Goal: Entertainment & Leisure: Consume media (video, audio)

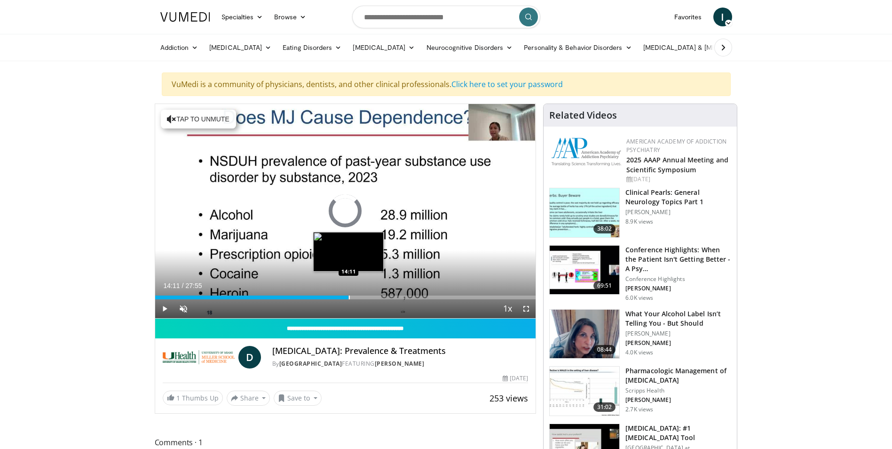
click at [349, 291] on div "Loaded : 0.00% 14:11 14:11" at bounding box center [345, 294] width 381 height 9
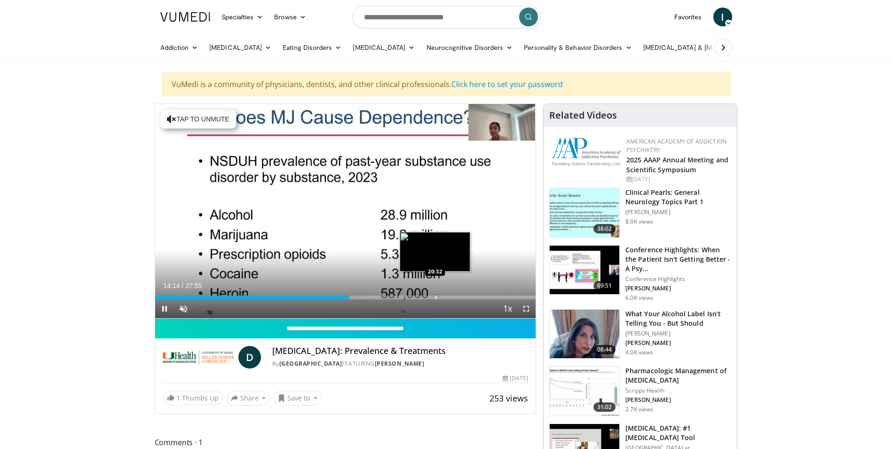
click at [435, 294] on div "Loaded : 54.93% 14:14 20:32" at bounding box center [345, 294] width 381 height 9
click at [419, 297] on div "Progress Bar" at bounding box center [419, 297] width 1 height 4
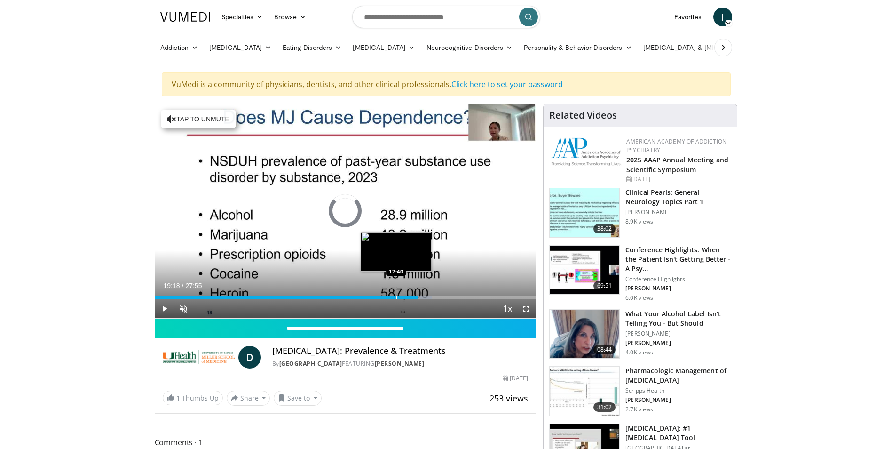
click at [397, 297] on div "Progress Bar" at bounding box center [397, 297] width 1 height 4
click at [372, 297] on div "15:55" at bounding box center [275, 297] width 241 height 4
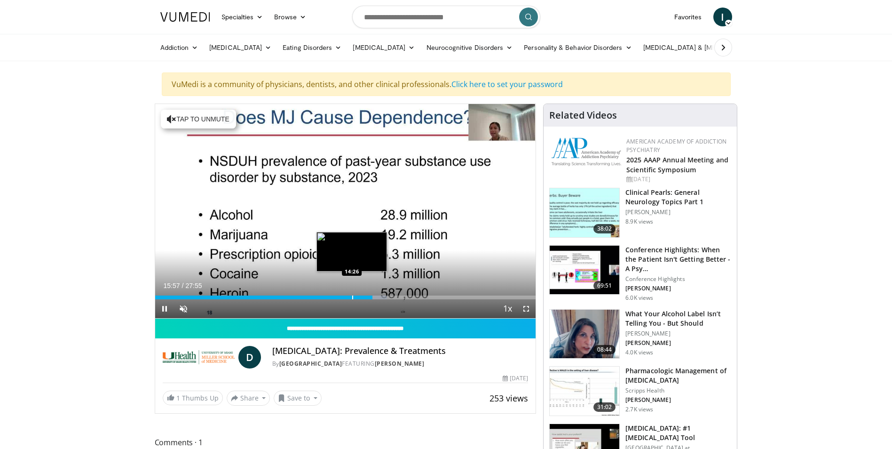
click at [352, 298] on div "Progress Bar" at bounding box center [352, 297] width 1 height 4
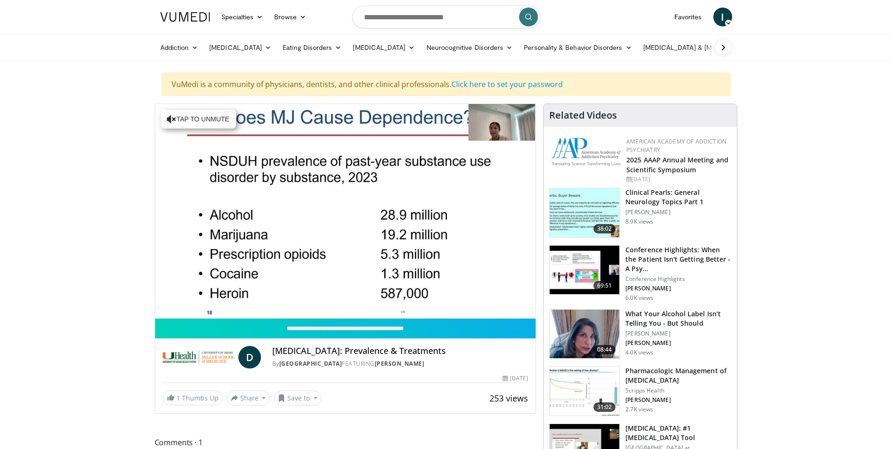
click at [340, 294] on div "10 seconds Tap to unmute" at bounding box center [345, 211] width 381 height 214
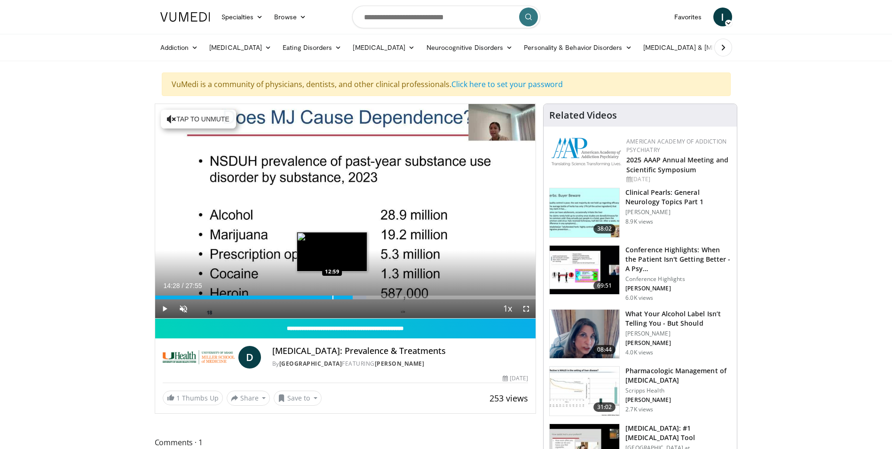
click at [332, 297] on div "14:28" at bounding box center [254, 297] width 198 height 4
click at [321, 297] on div "Progress Bar" at bounding box center [321, 297] width 1 height 4
click at [312, 298] on div "12:07" at bounding box center [238, 297] width 166 height 4
click at [306, 298] on div "Progress Bar" at bounding box center [306, 297] width 1 height 4
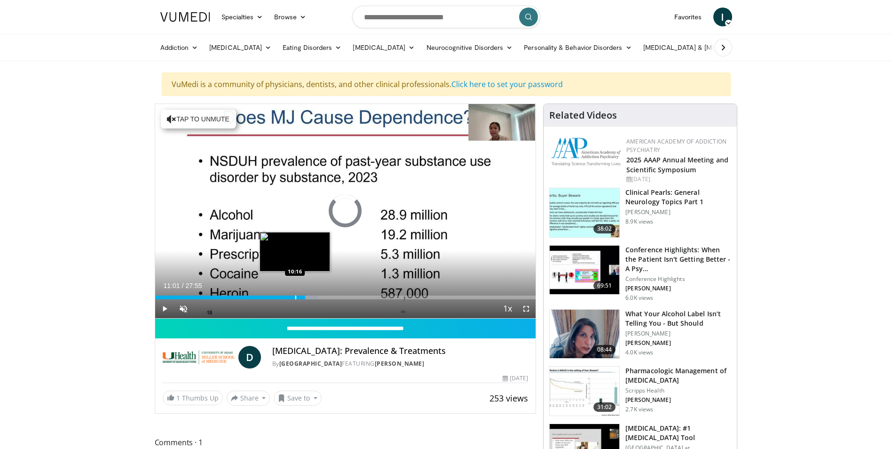
click at [294, 299] on div "11:01" at bounding box center [230, 297] width 151 height 4
click at [287, 298] on div "Progress Bar" at bounding box center [287, 297] width 1 height 4
click at [270, 299] on div "Current Time 9:43 / Duration 27:55 Play Skip Backward Skip Forward Unmute Loade…" at bounding box center [345, 308] width 381 height 19
click at [272, 298] on div "Progress Bar" at bounding box center [272, 297] width 1 height 4
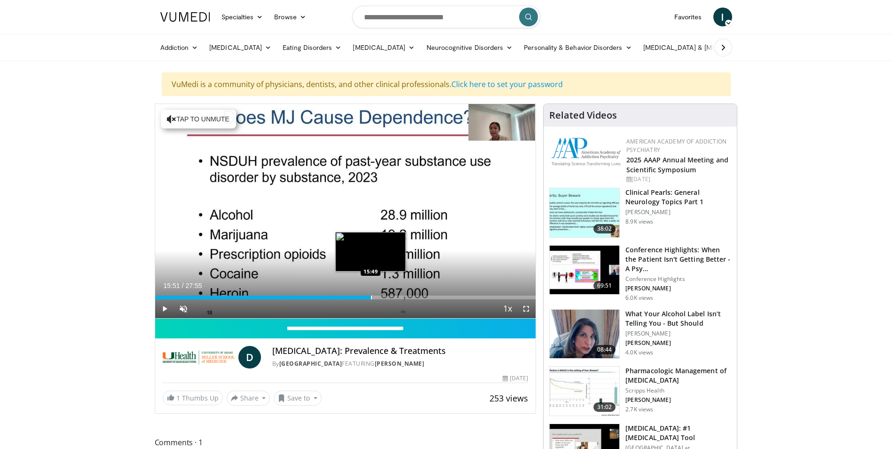
click at [371, 297] on div "Progress Bar" at bounding box center [371, 297] width 1 height 4
click at [361, 298] on div "Progress Bar" at bounding box center [361, 297] width 1 height 4
click at [349, 299] on div "Progress Bar" at bounding box center [349, 297] width 1 height 4
click at [358, 297] on div "Progress Bar" at bounding box center [358, 297] width 1 height 4
click at [361, 297] on div "Progress Bar" at bounding box center [361, 297] width 1 height 4
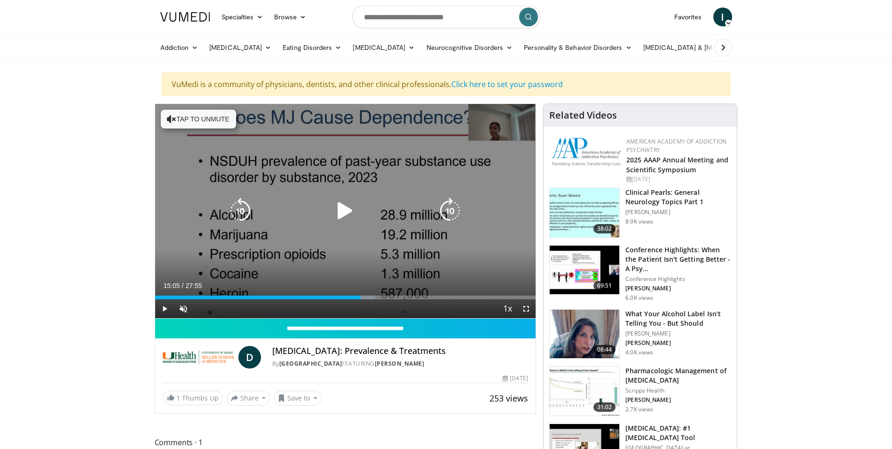
click at [347, 207] on icon "Video Player" at bounding box center [345, 211] width 26 height 26
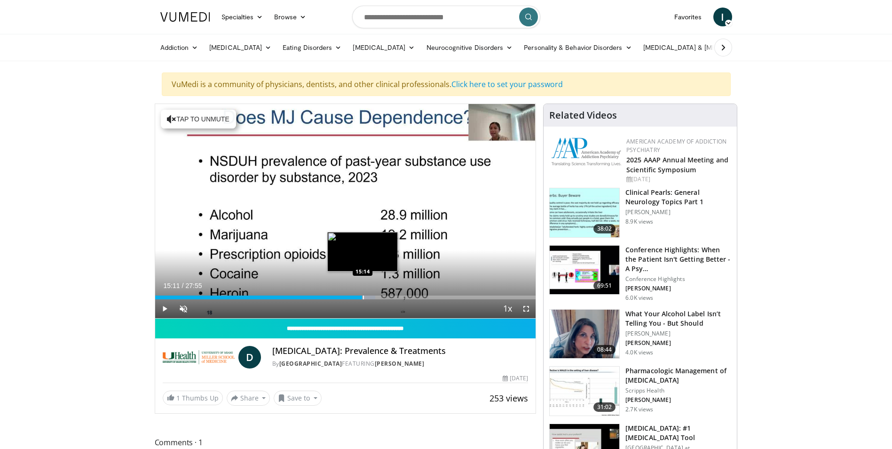
click at [363, 295] on div "Progress Bar" at bounding box center [363, 297] width 1 height 4
click at [372, 296] on div "Progress Bar" at bounding box center [371, 297] width 1 height 4
click at [380, 297] on div "Progress Bar" at bounding box center [380, 297] width 1 height 4
click at [377, 298] on div "Progress Bar" at bounding box center [377, 297] width 1 height 4
click at [380, 296] on div "Progress Bar" at bounding box center [380, 297] width 1 height 4
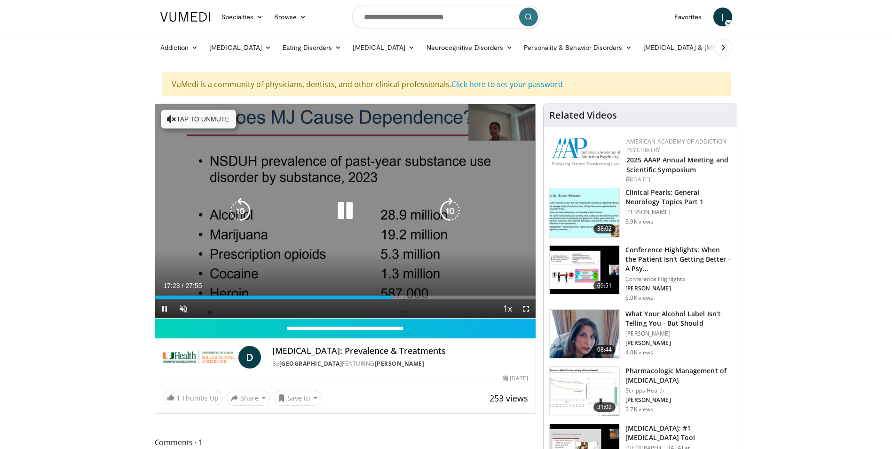
click at [352, 213] on icon "Video Player" at bounding box center [345, 211] width 26 height 26
